Goal: Navigation & Orientation: Find specific page/section

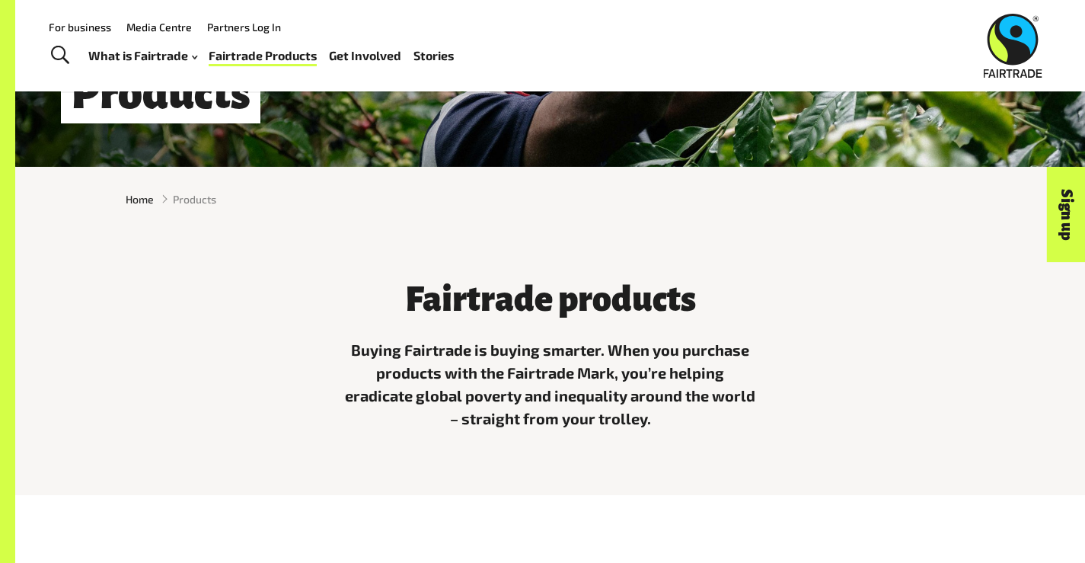
scroll to position [250, 0]
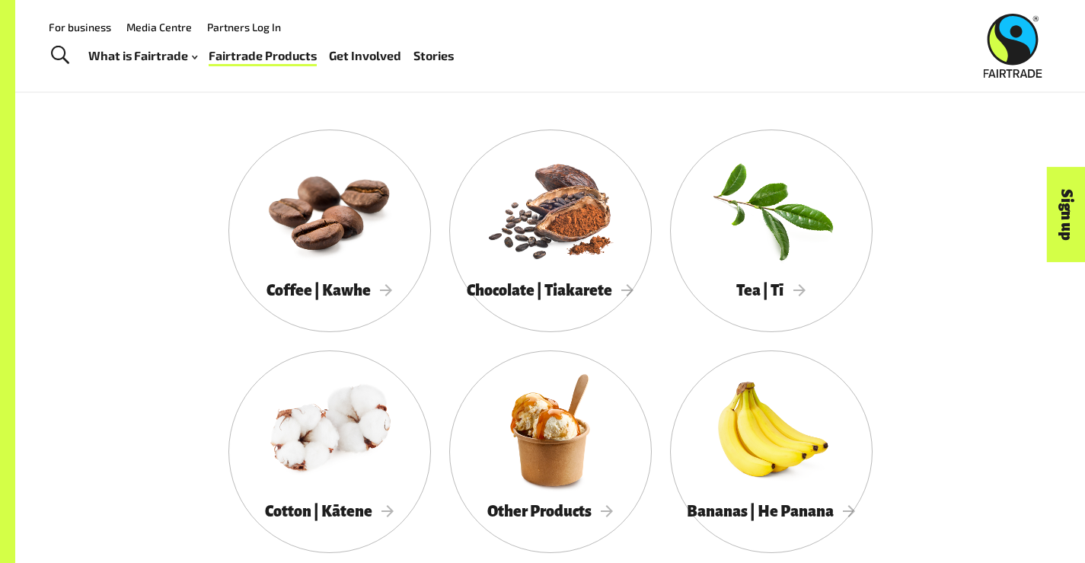
scroll to position [749, 0]
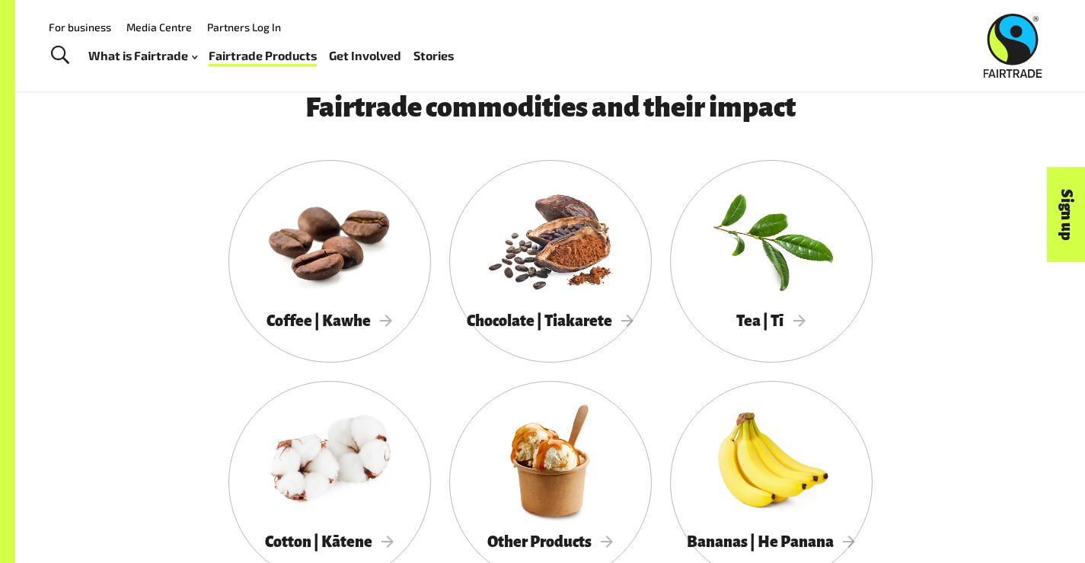
click at [159, 27] on link "Media Centre" at bounding box center [158, 27] width 65 height 13
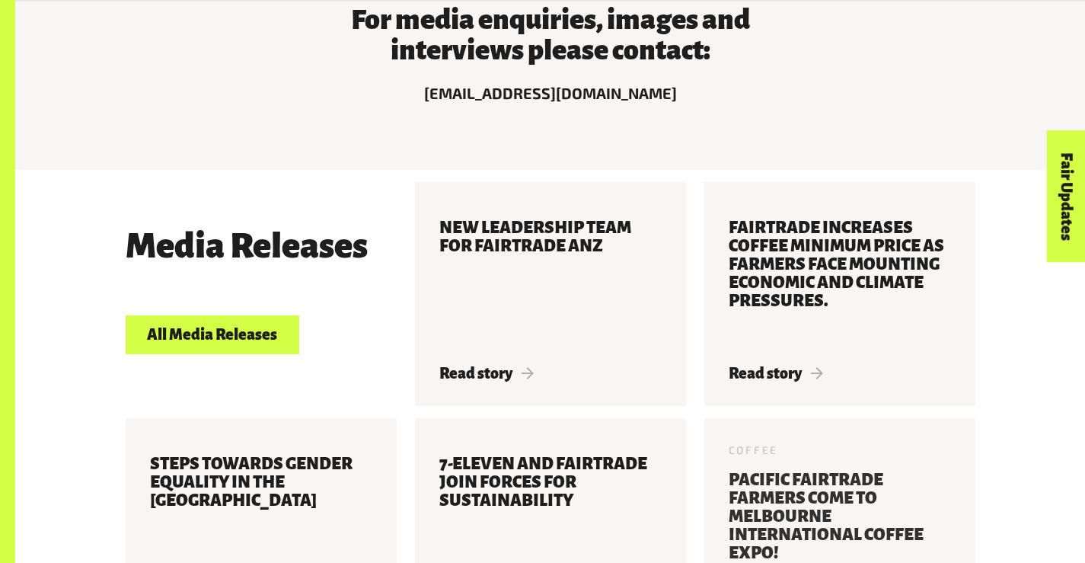
scroll to position [588, 0]
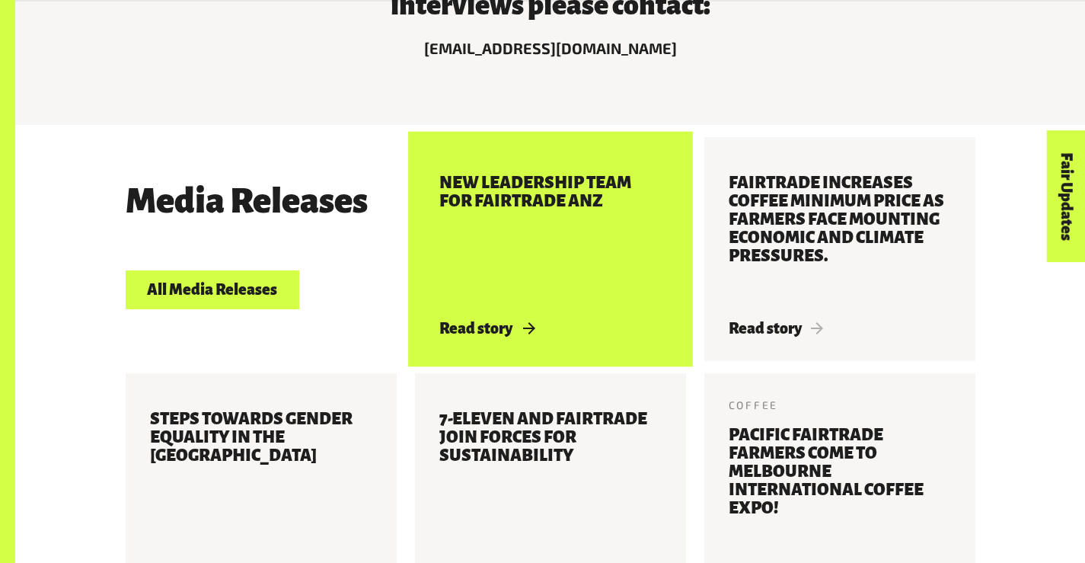
click at [487, 204] on h3 "New Leadership Team for Fairtrade ANZ" at bounding box center [550, 238] width 222 height 128
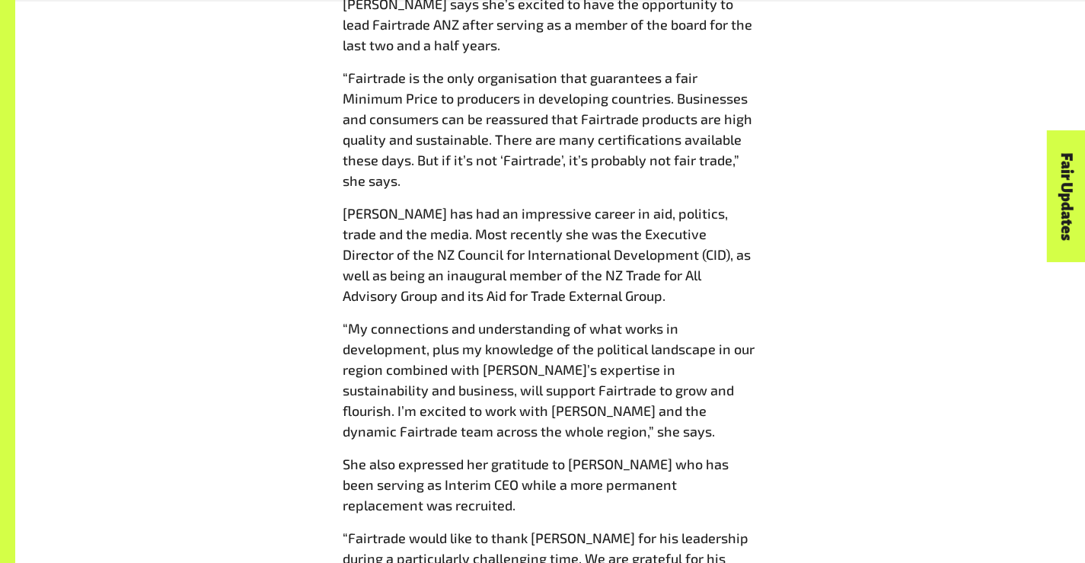
scroll to position [1059, 0]
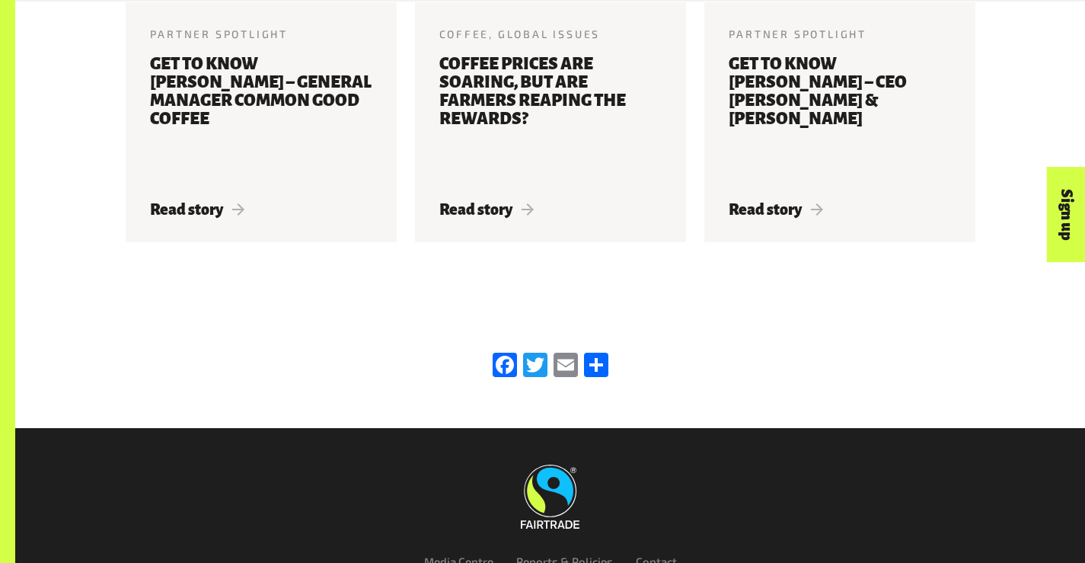
scroll to position [2352, 0]
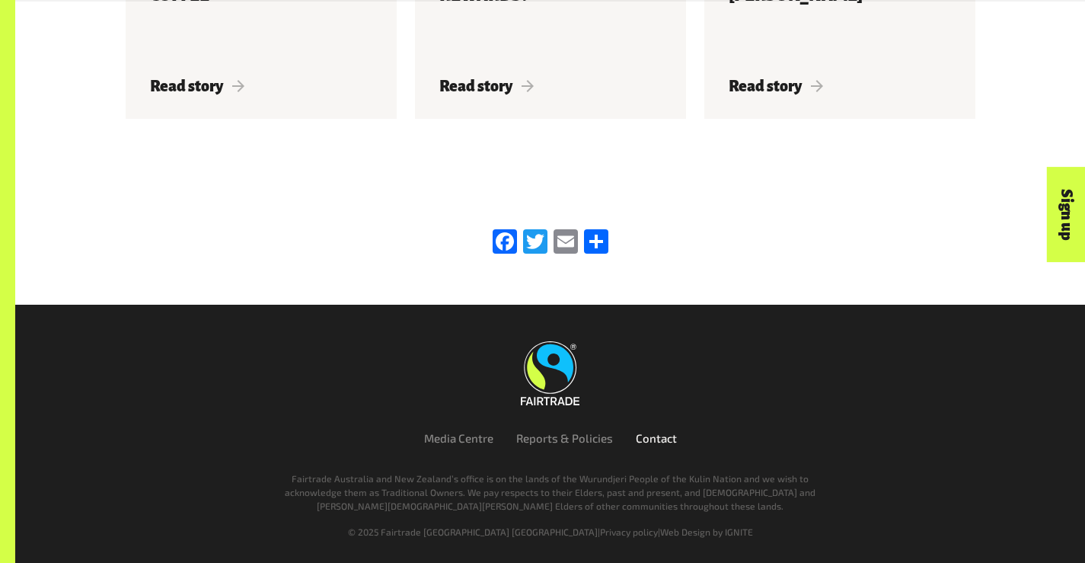
click at [647, 436] on link "Contact" at bounding box center [656, 438] width 41 height 14
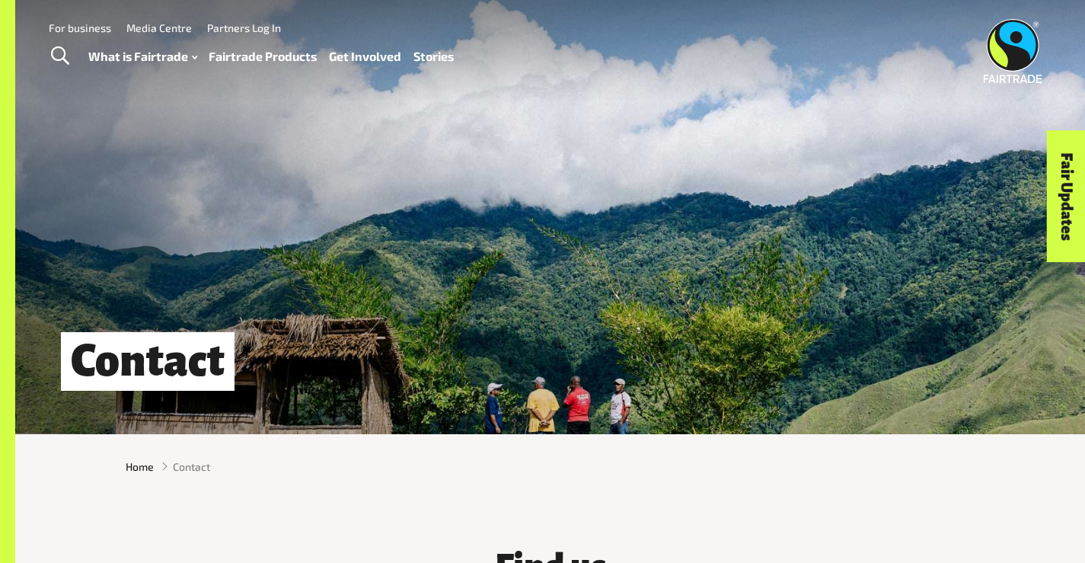
click at [160, 28] on link "Media Centre" at bounding box center [158, 27] width 65 height 13
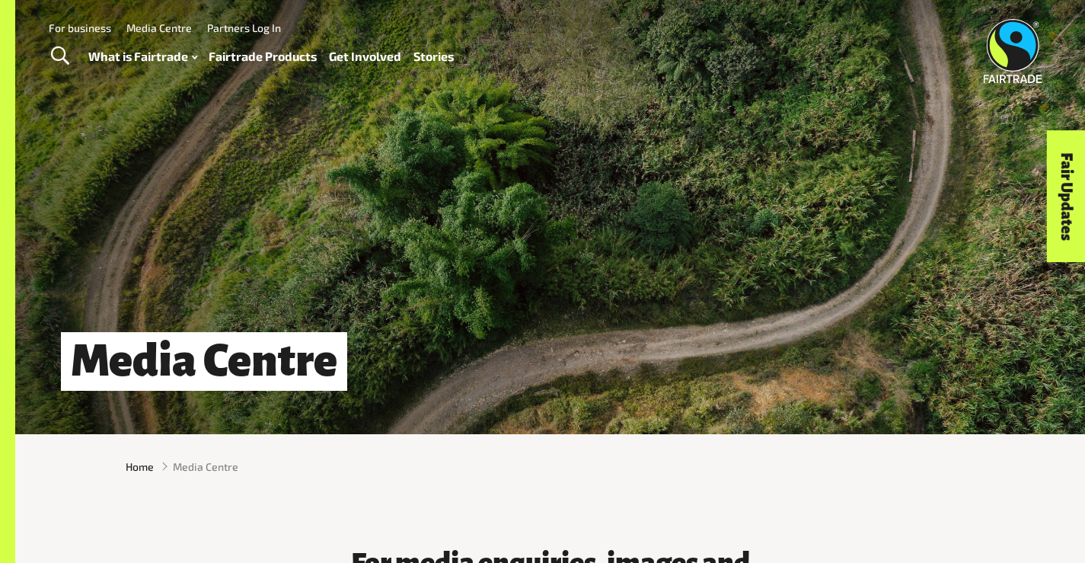
click at [156, 26] on link "Media Centre" at bounding box center [158, 27] width 65 height 13
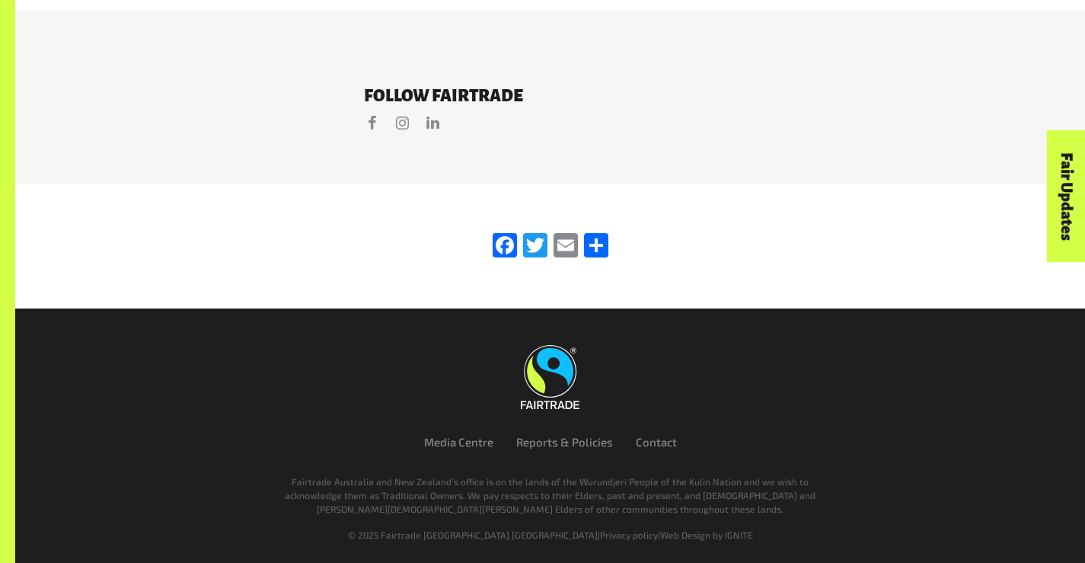
scroll to position [2792, 0]
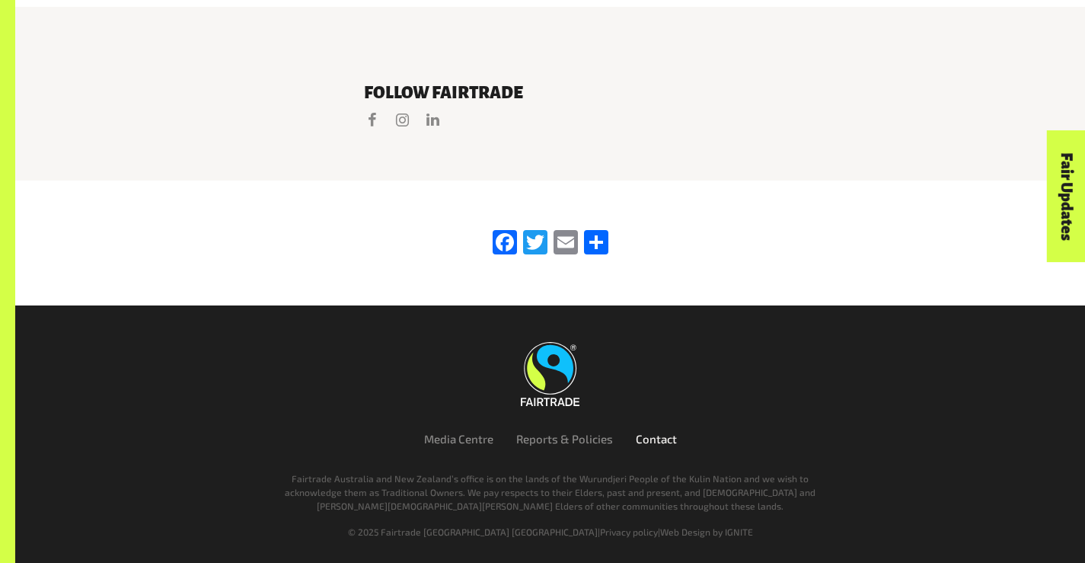
click at [639, 436] on link "Contact" at bounding box center [656, 439] width 41 height 14
